Goal: Information Seeking & Learning: Learn about a topic

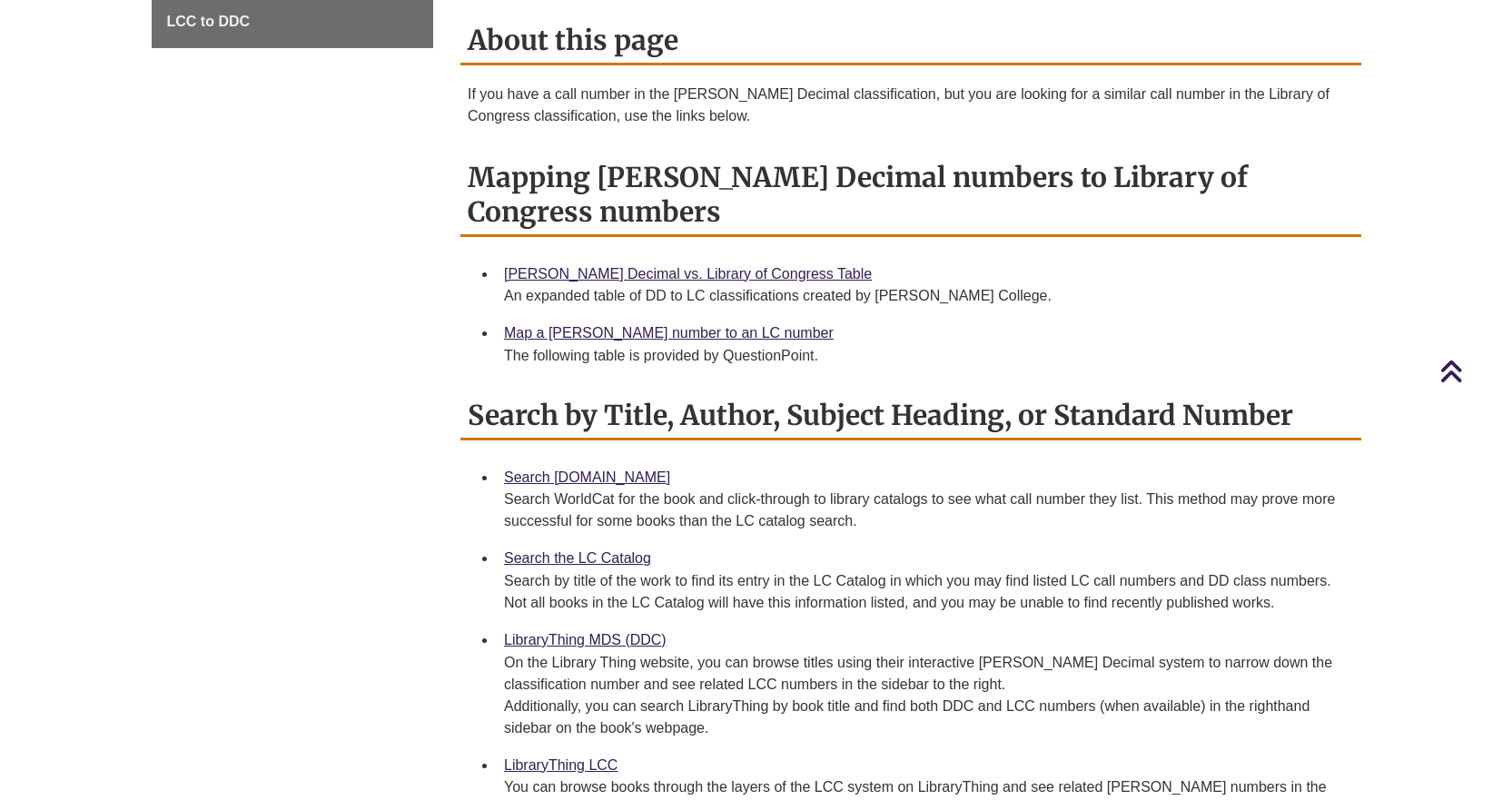
scroll to position [727, 0]
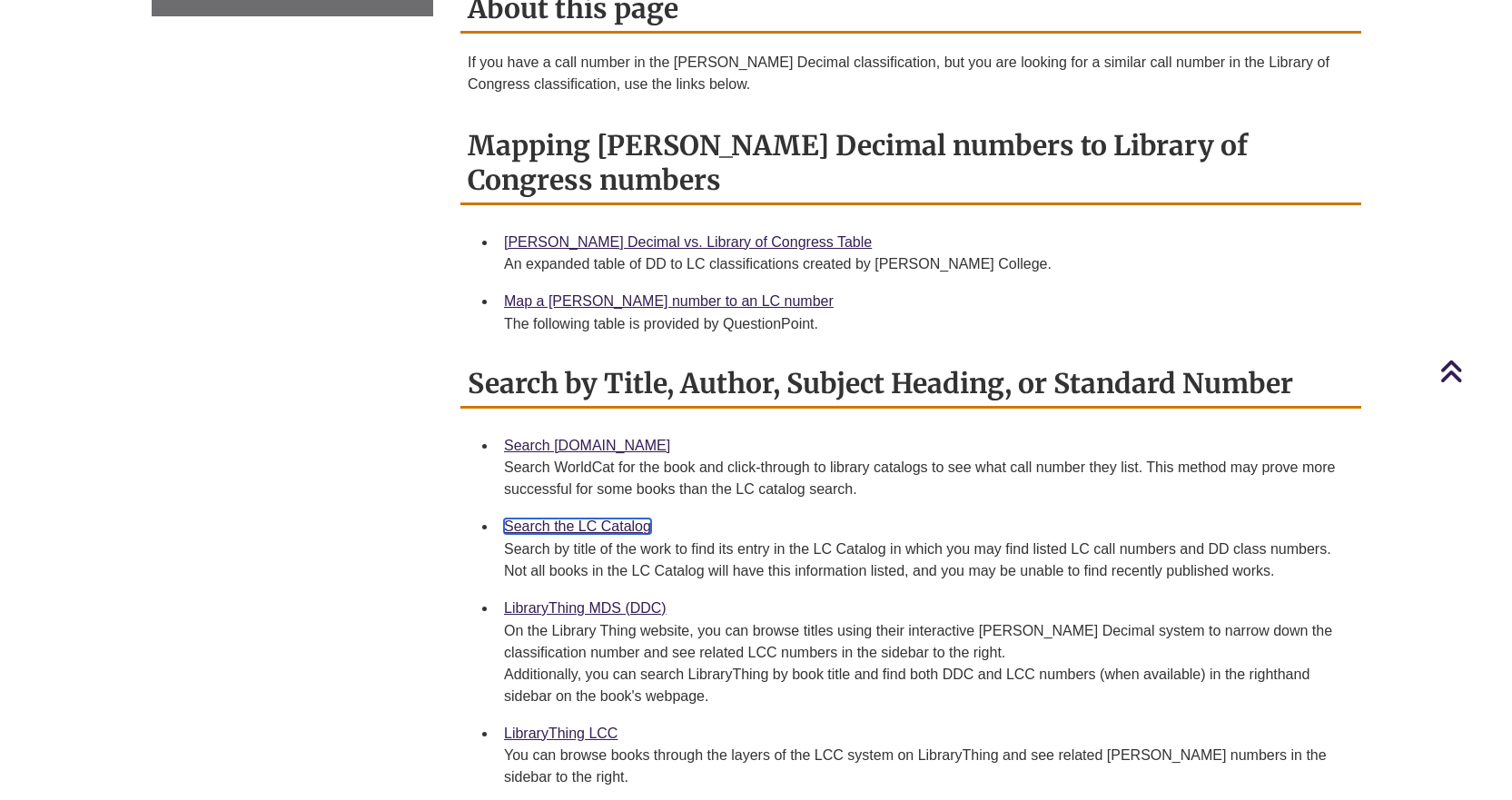
click at [543, 519] on link "Search the LC Catalog" at bounding box center [577, 527] width 147 height 16
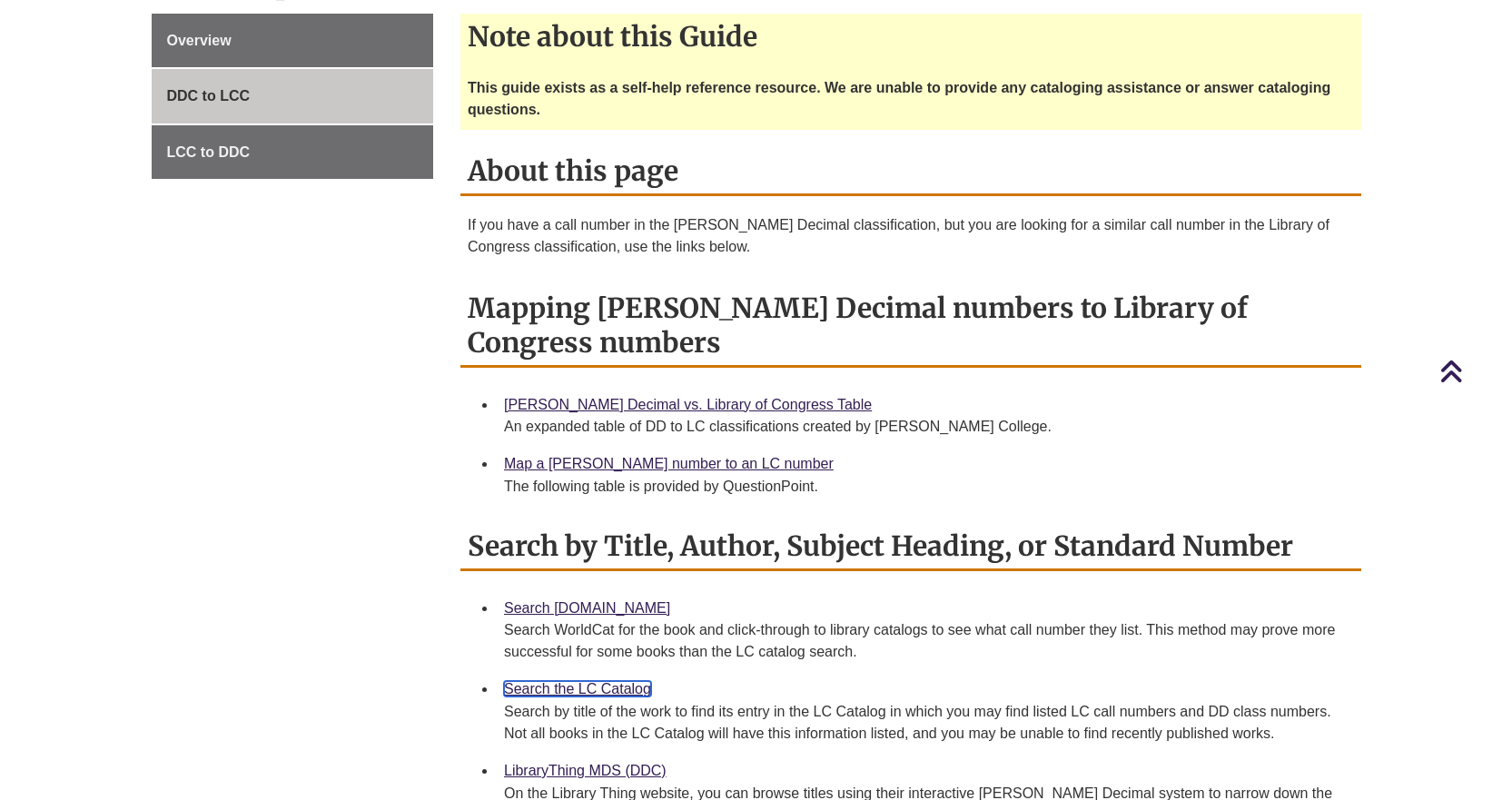
scroll to position [545, 0]
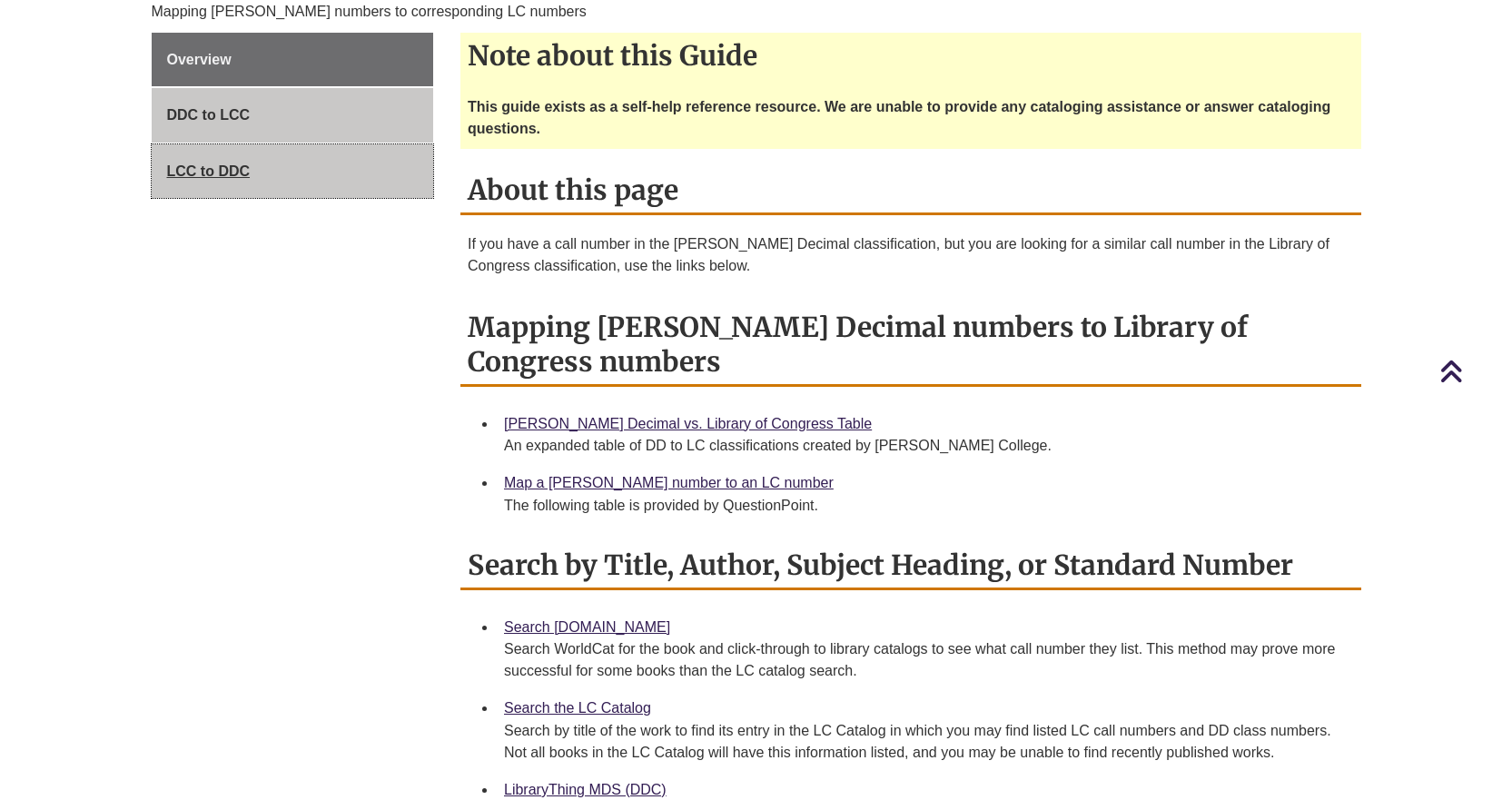
click at [247, 164] on span "LCC to DDC" at bounding box center [209, 171] width 84 height 16
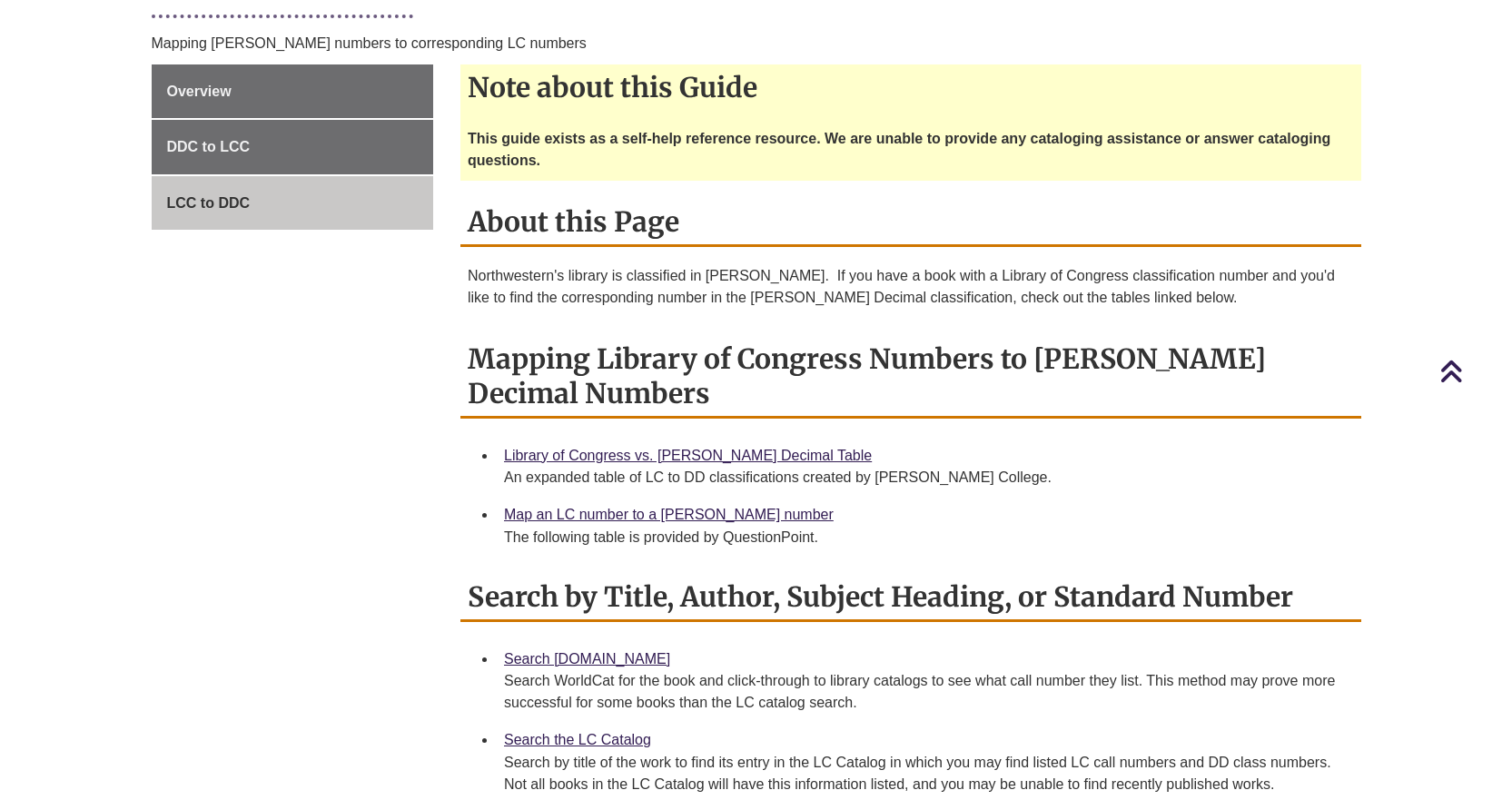
scroll to position [545, 0]
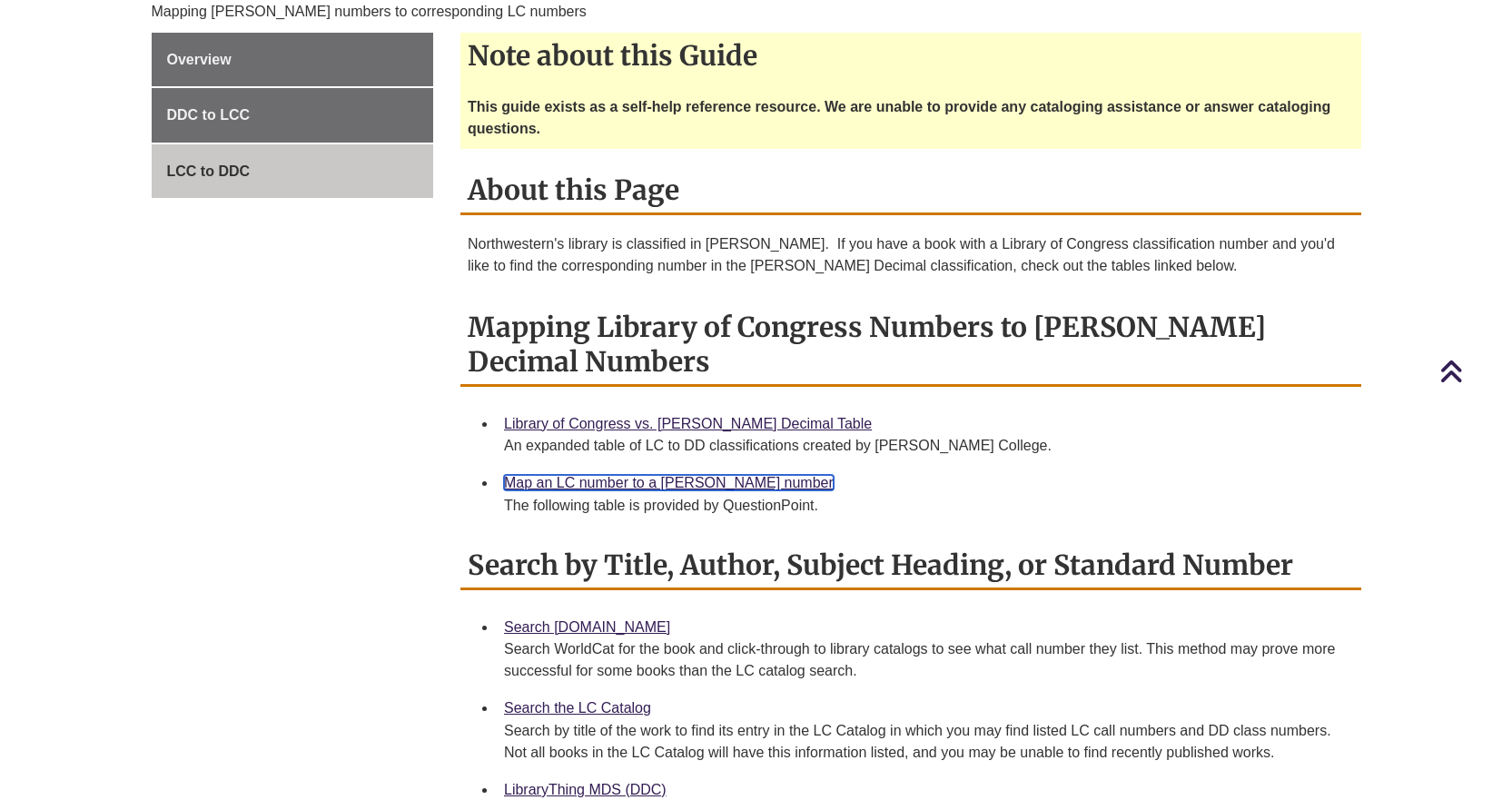
click at [702, 475] on link "Map an LC number to a [PERSON_NAME] number" at bounding box center [669, 483] width 330 height 16
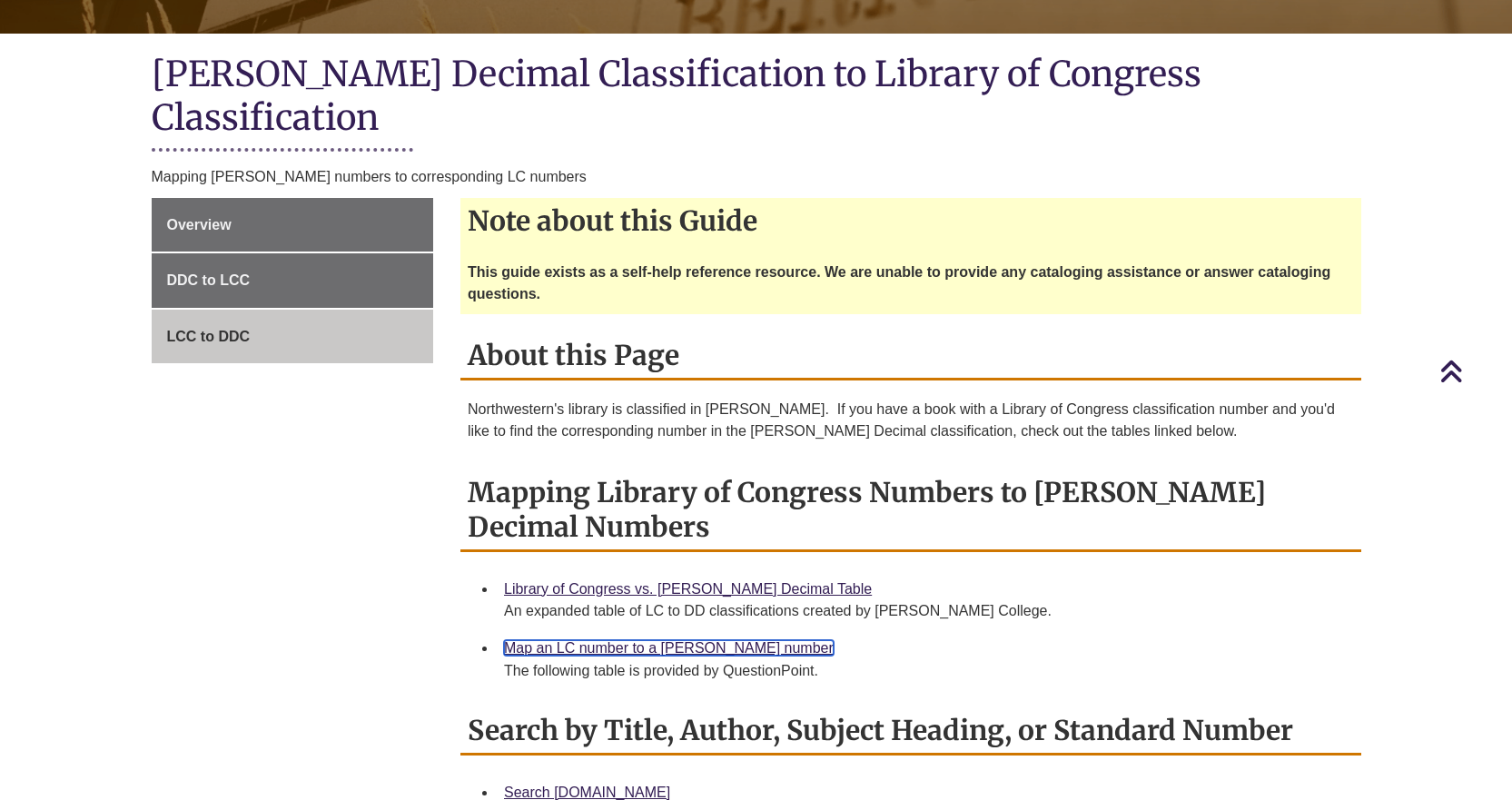
scroll to position [364, 0]
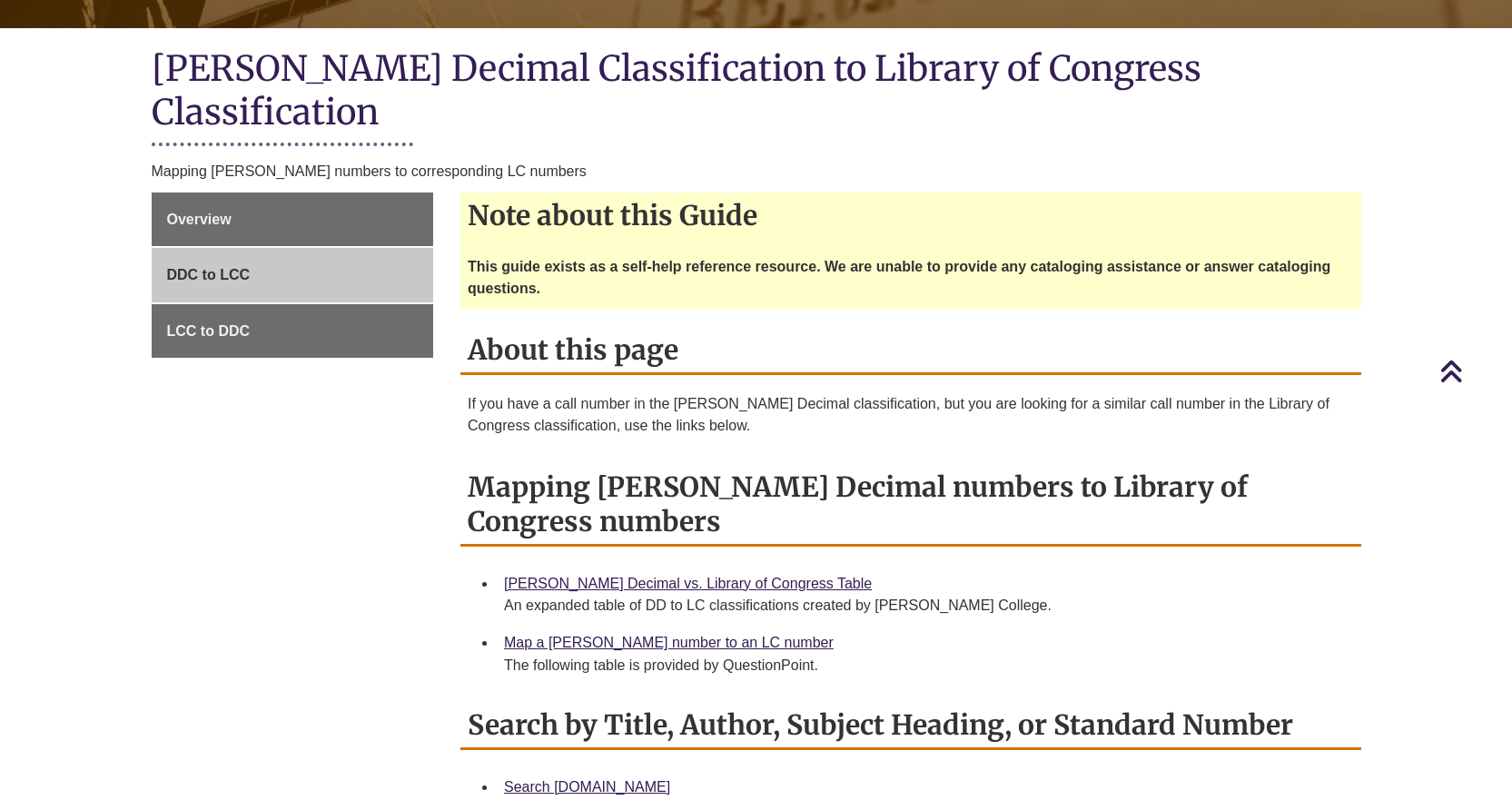
scroll to position [273, 0]
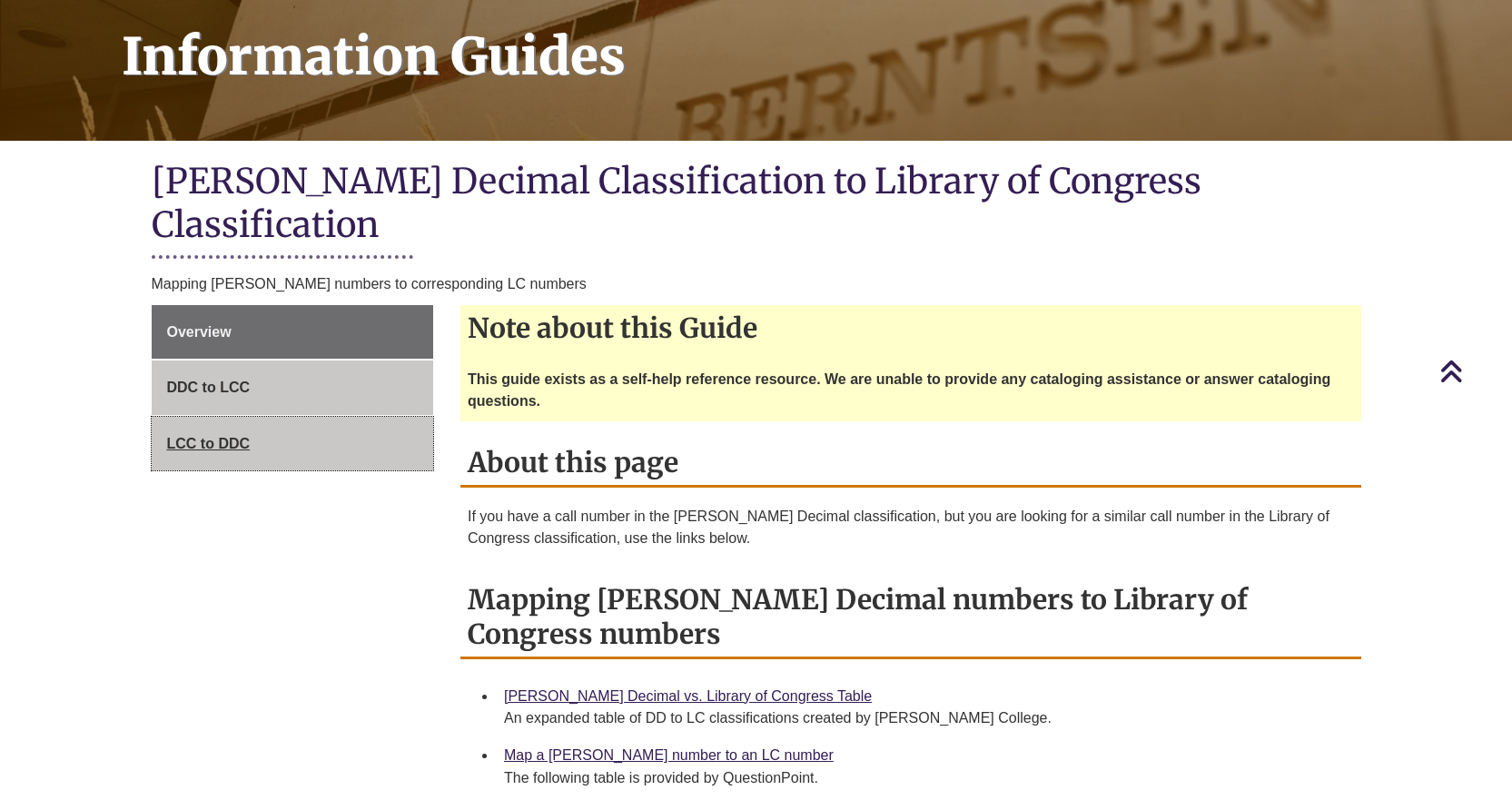
click at [195, 436] on span "LCC to DDC" at bounding box center [209, 444] width 84 height 16
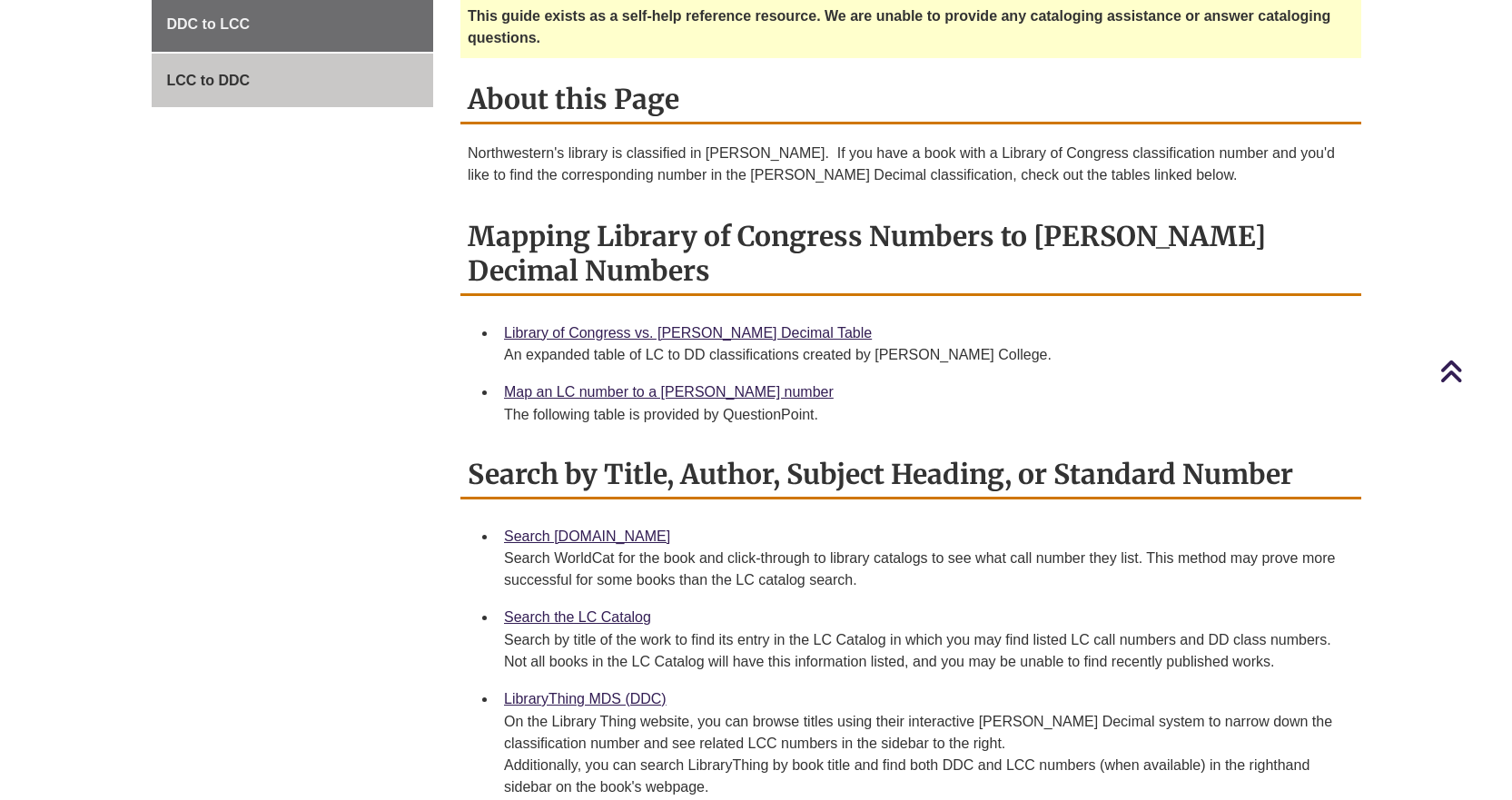
scroll to position [727, 0]
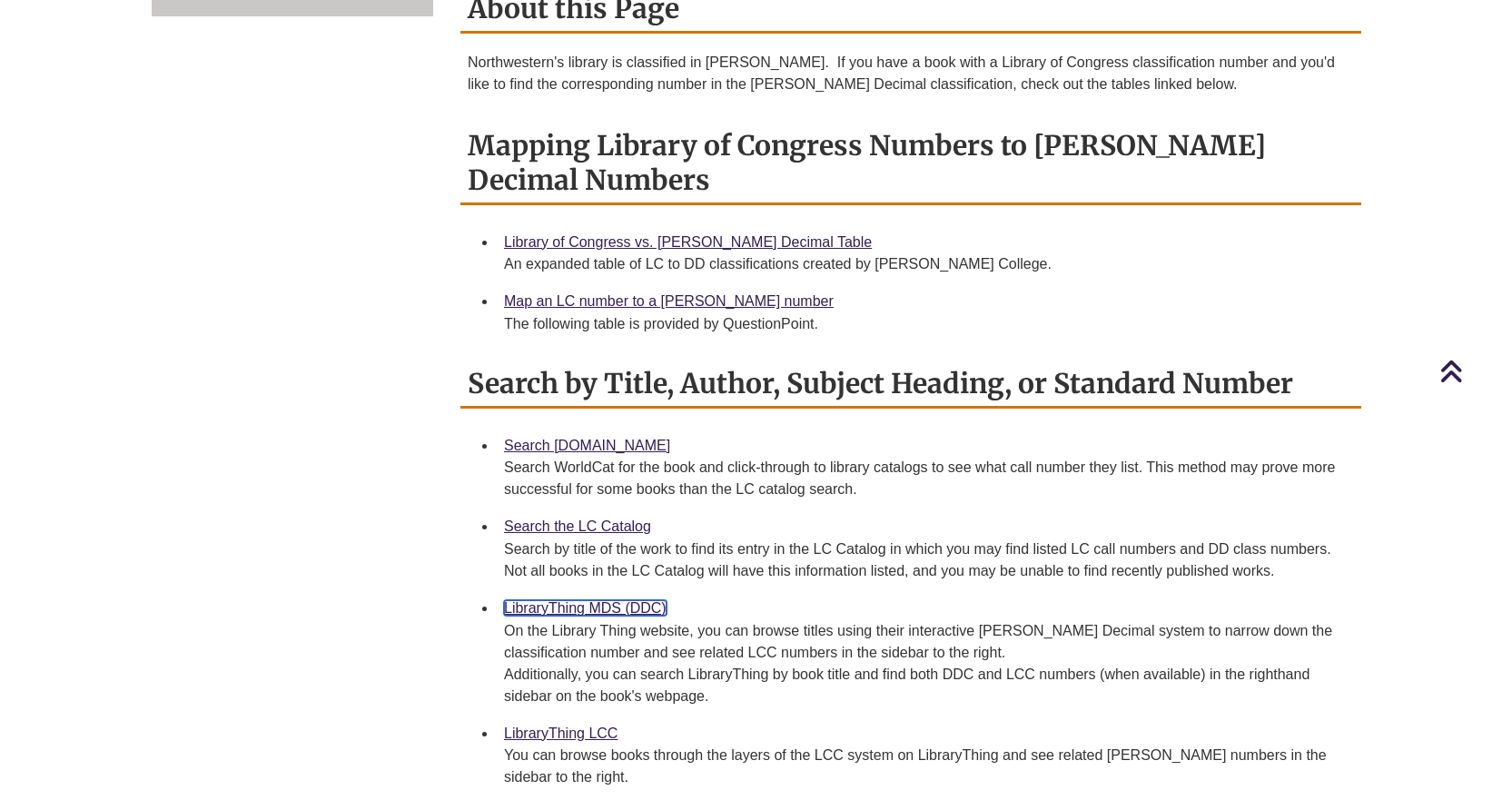
click at [559, 601] on link "LibraryThing MDS (DDC)" at bounding box center [585, 609] width 163 height 16
